Goal: Task Accomplishment & Management: Use online tool/utility

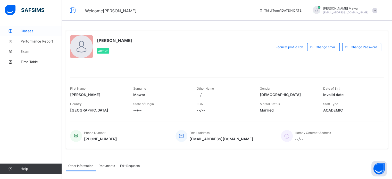
click at [27, 28] on link "Classes" at bounding box center [31, 31] width 62 height 10
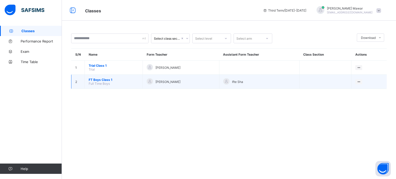
click at [99, 81] on span "FT Boys Class 1" at bounding box center [114, 80] width 50 height 4
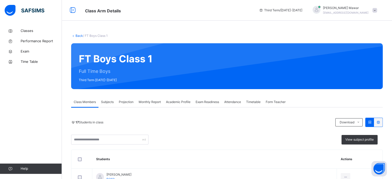
click at [130, 99] on div "Projection" at bounding box center [126, 102] width 20 height 10
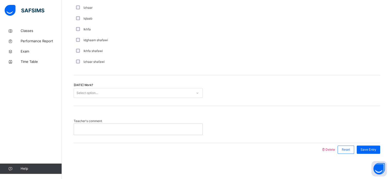
scroll to position [401, 0]
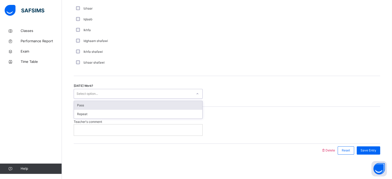
click at [104, 95] on div "Select option..." at bounding box center [133, 94] width 119 height 8
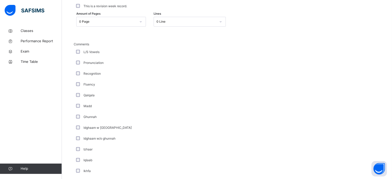
scroll to position [193, 0]
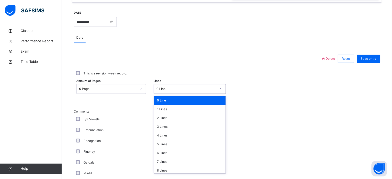
click at [177, 87] on div "0 Line" at bounding box center [186, 89] width 60 height 5
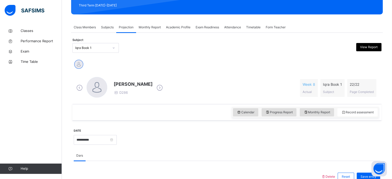
scroll to position [74, 0]
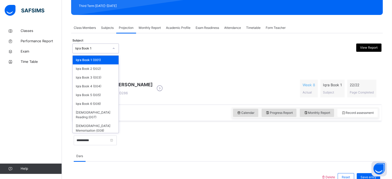
click at [108, 48] on div "Iqra Book 1" at bounding box center [92, 48] width 34 height 5
click at [108, 122] on div "[DEMOGRAPHIC_DATA] Memorisation (008)" at bounding box center [96, 128] width 46 height 13
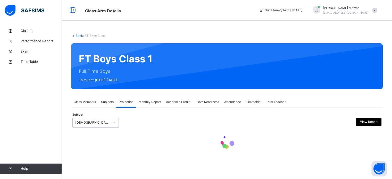
scroll to position [0, 0]
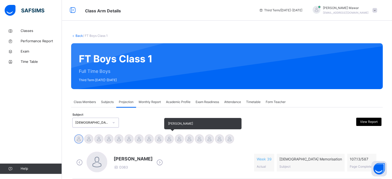
click at [172, 139] on div at bounding box center [169, 139] width 9 height 9
click at [161, 139] on div at bounding box center [159, 139] width 9 height 9
click at [160, 138] on div at bounding box center [159, 139] width 9 height 9
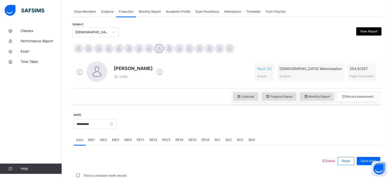
scroll to position [105, 0]
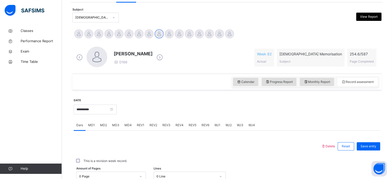
click at [219, 127] on span "WJ1" at bounding box center [218, 125] width 6 height 5
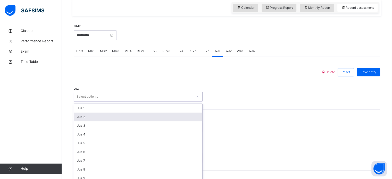
click at [168, 102] on div "option Juz 2 focused, 2 of 30. 30 results available. Use Up and Down to choose …" at bounding box center [138, 97] width 129 height 10
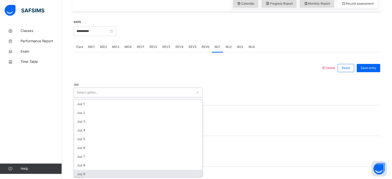
click at [176, 176] on div "Juz 9" at bounding box center [138, 174] width 128 height 9
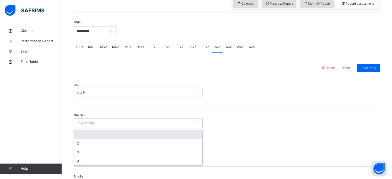
click at [140, 120] on div "Select option..." at bounding box center [133, 123] width 119 height 8
click at [139, 136] on div "1" at bounding box center [138, 134] width 128 height 9
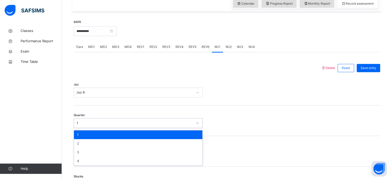
click at [140, 126] on div "1" at bounding box center [133, 123] width 119 height 8
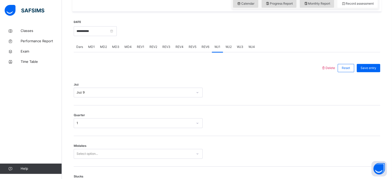
click at [156, 109] on div "Quarter 1" at bounding box center [227, 120] width 307 height 31
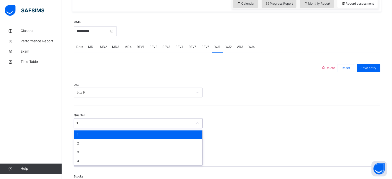
click at [156, 122] on div "1" at bounding box center [135, 123] width 117 height 5
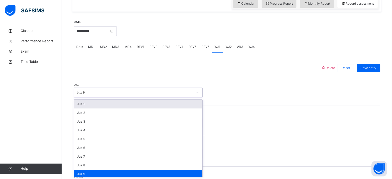
click at [61, 114] on div "Classes Performance Report Exam Time Table Help" at bounding box center [31, 100] width 62 height 159
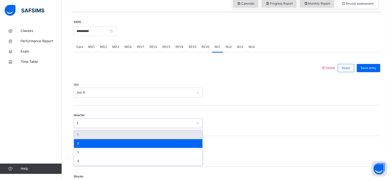
click at [62, 119] on div "Classes Performance Report Exam Time Table Help" at bounding box center [31, 100] width 62 height 159
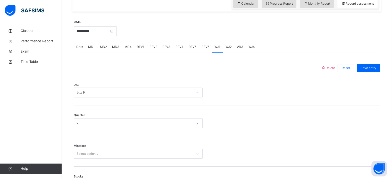
click at [58, 122] on div "Classes Performance Report Exam Time Table Help" at bounding box center [31, 100] width 62 height 159
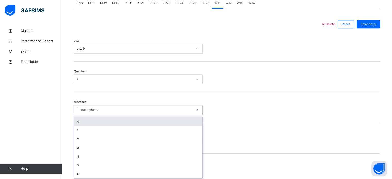
scroll to position [229, 0]
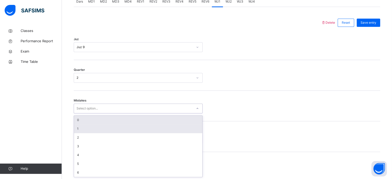
click at [169, 125] on div "1" at bounding box center [138, 129] width 128 height 9
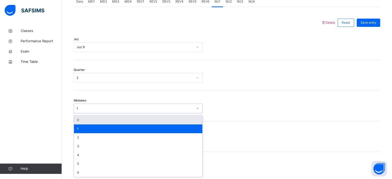
click at [167, 120] on div "0" at bounding box center [138, 120] width 128 height 9
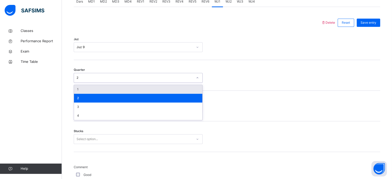
click at [180, 94] on div "2" at bounding box center [138, 98] width 128 height 9
click at [176, 93] on div "1" at bounding box center [138, 89] width 128 height 9
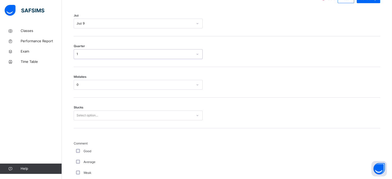
scroll to position [256, 0]
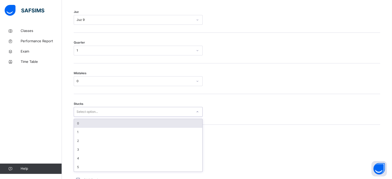
click at [174, 125] on div "0" at bounding box center [138, 123] width 128 height 9
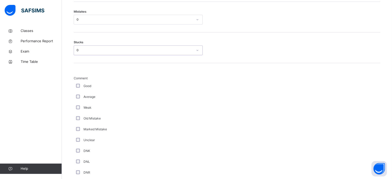
scroll to position [319, 0]
click at [72, 82] on div "**********" at bounding box center [227, 54] width 312 height 517
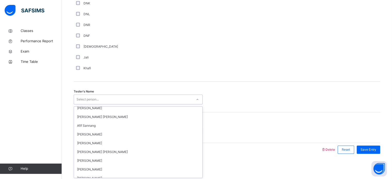
scroll to position [231, 0]
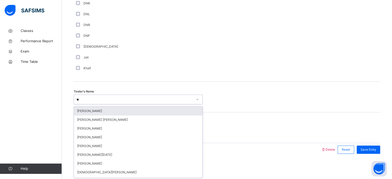
type input "***"
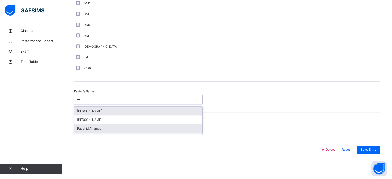
click at [102, 129] on div "Raashid Ahamed" at bounding box center [138, 128] width 128 height 9
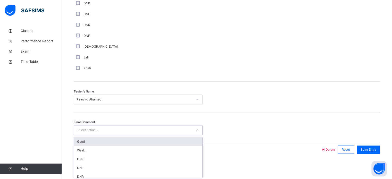
click at [108, 142] on div "Good" at bounding box center [138, 141] width 128 height 9
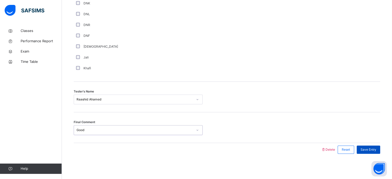
click at [377, 146] on div "Save Entry" at bounding box center [368, 150] width 23 height 8
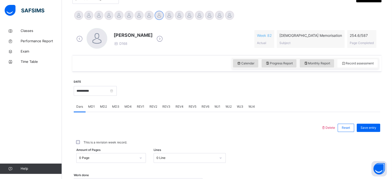
scroll to position [130, 0]
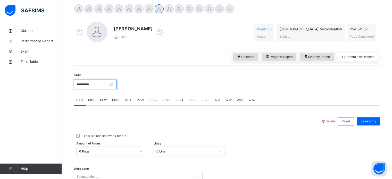
click at [90, 86] on input "**********" at bounding box center [95, 85] width 43 height 10
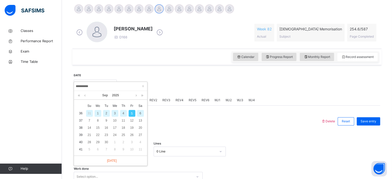
click at [113, 114] on div "3" at bounding box center [115, 113] width 7 height 7
type input "**********"
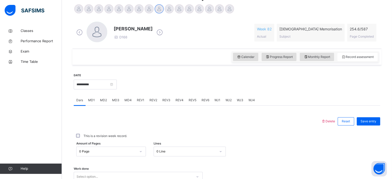
click at [198, 8] on div at bounding box center [199, 8] width 9 height 9
click at [163, 103] on div "REV3" at bounding box center [166, 100] width 13 height 10
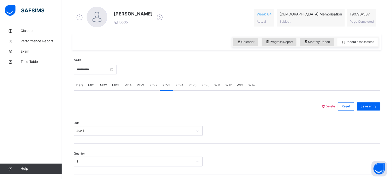
scroll to position [147, 0]
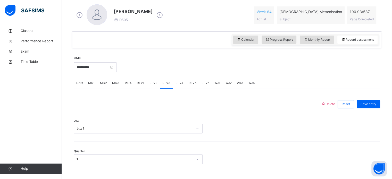
click at [181, 85] on div "REV4" at bounding box center [179, 83] width 13 height 10
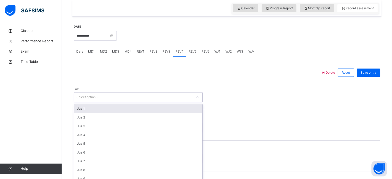
scroll to position [184, 0]
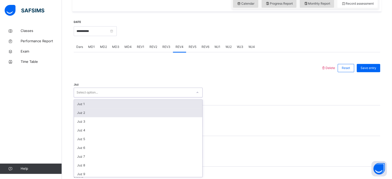
click at [79, 109] on div "Juz 2" at bounding box center [138, 113] width 128 height 9
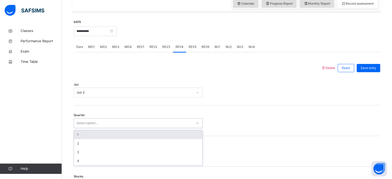
click at [79, 135] on div "1" at bounding box center [138, 134] width 128 height 9
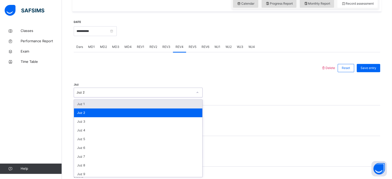
click at [78, 103] on div "Juz 1" at bounding box center [138, 104] width 128 height 9
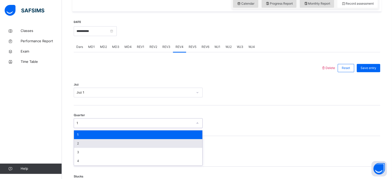
click at [83, 140] on div "2" at bounding box center [138, 143] width 128 height 9
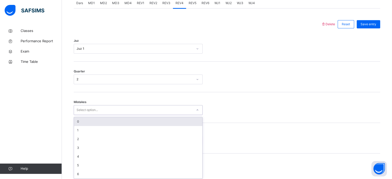
scroll to position [229, 0]
